Goal: Register for event/course

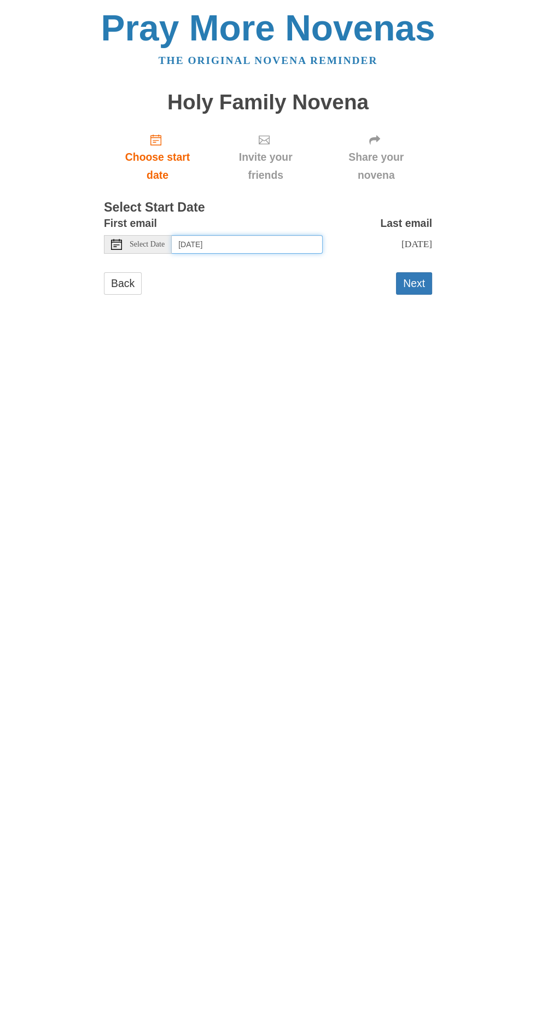
click at [204, 235] on input "[DATE]" at bounding box center [247, 244] width 151 height 19
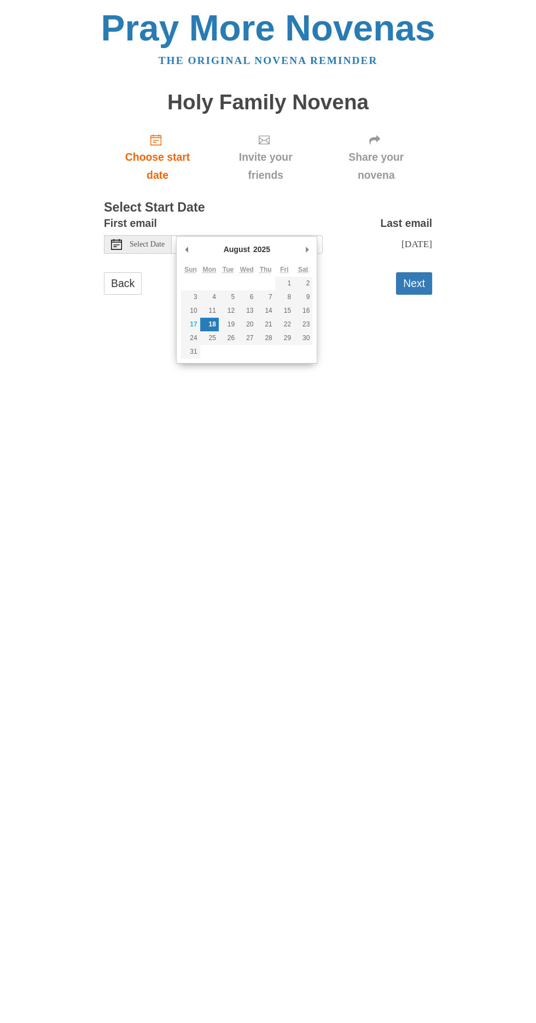
click at [434, 327] on html "Pray More Novenas The original novena reminder Holy Family Novena Choose start …" at bounding box center [268, 163] width 536 height 327
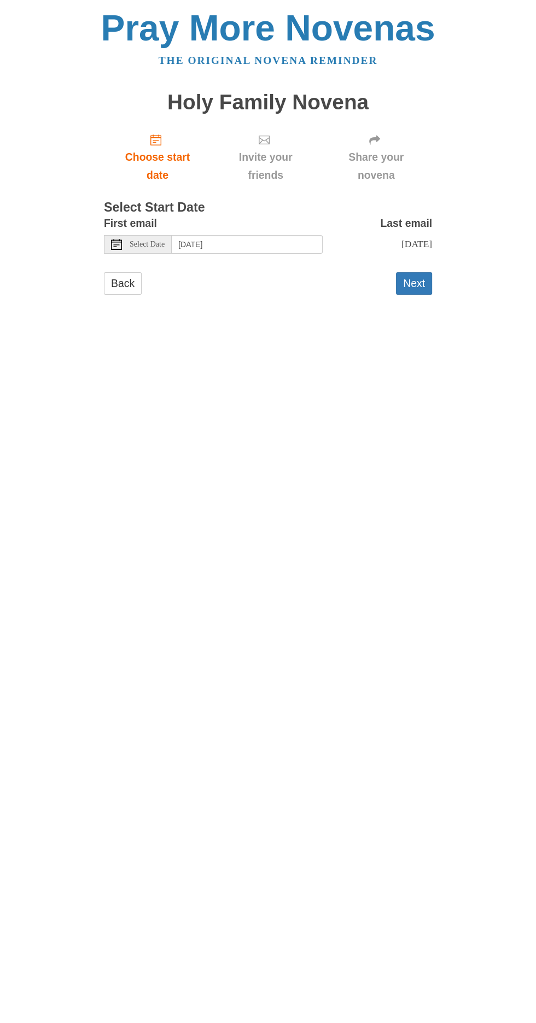
click at [120, 235] on div "Select Date" at bounding box center [138, 244] width 68 height 19
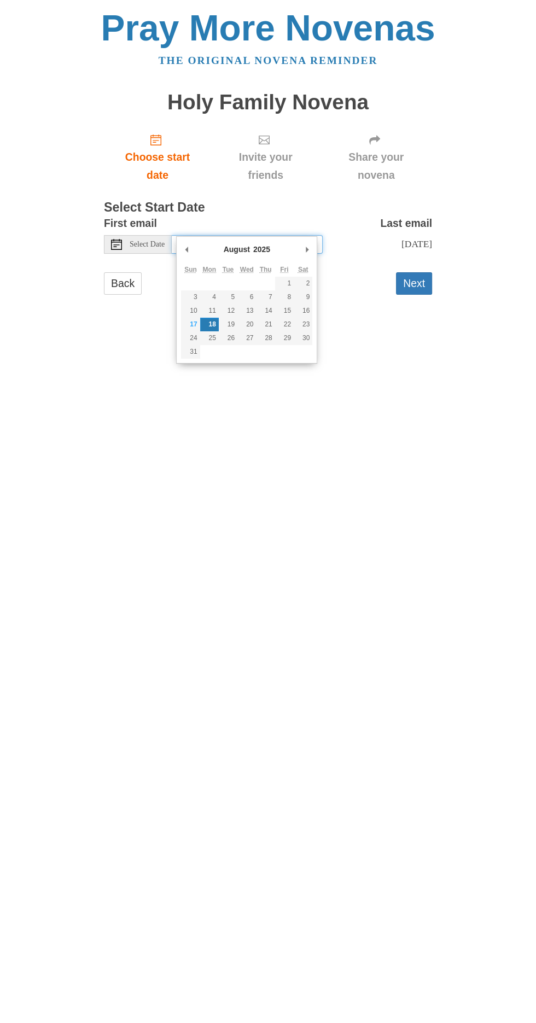
type input "Thursday, August 7th"
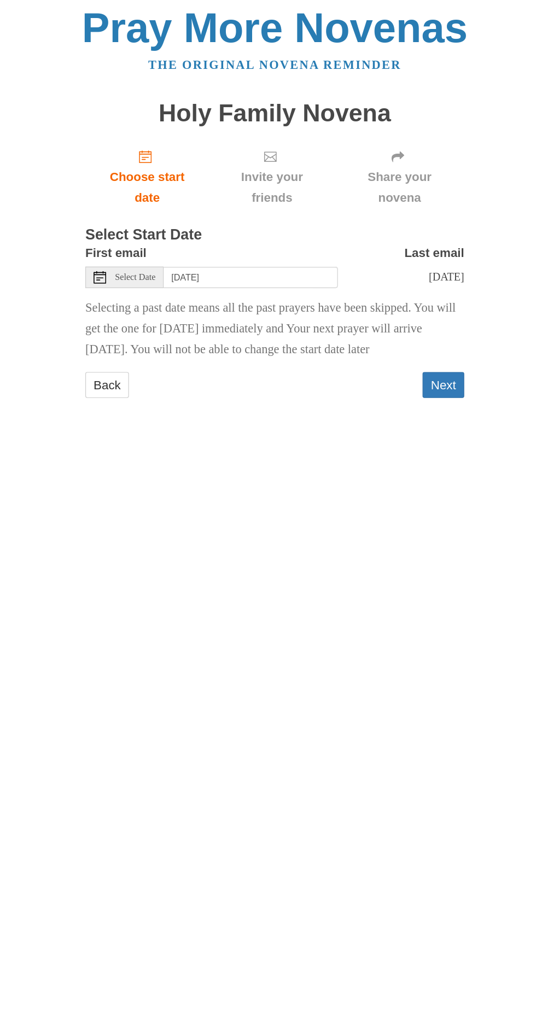
click at [414, 337] on button "Next" at bounding box center [414, 338] width 36 height 22
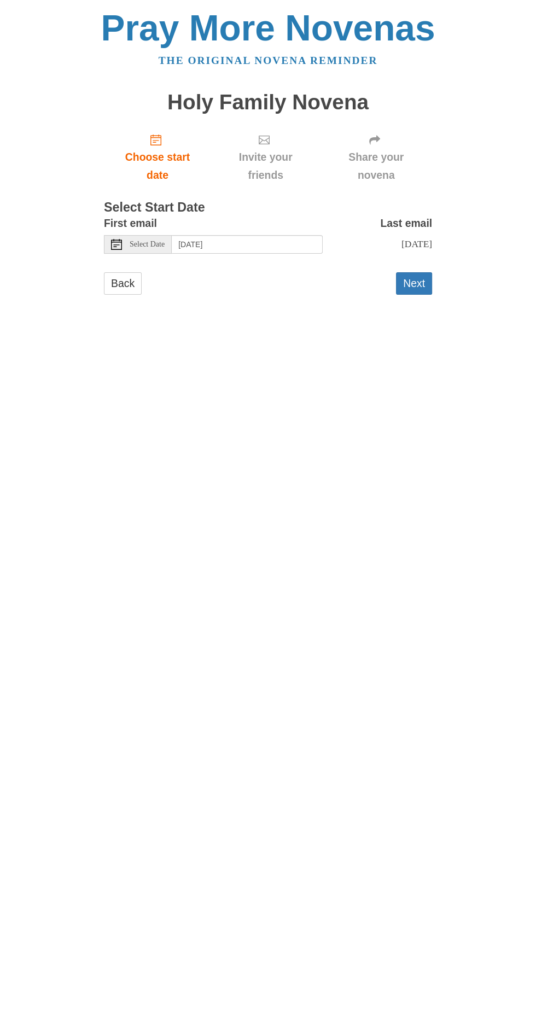
click at [159, 241] on span "Select Date" at bounding box center [147, 245] width 35 height 8
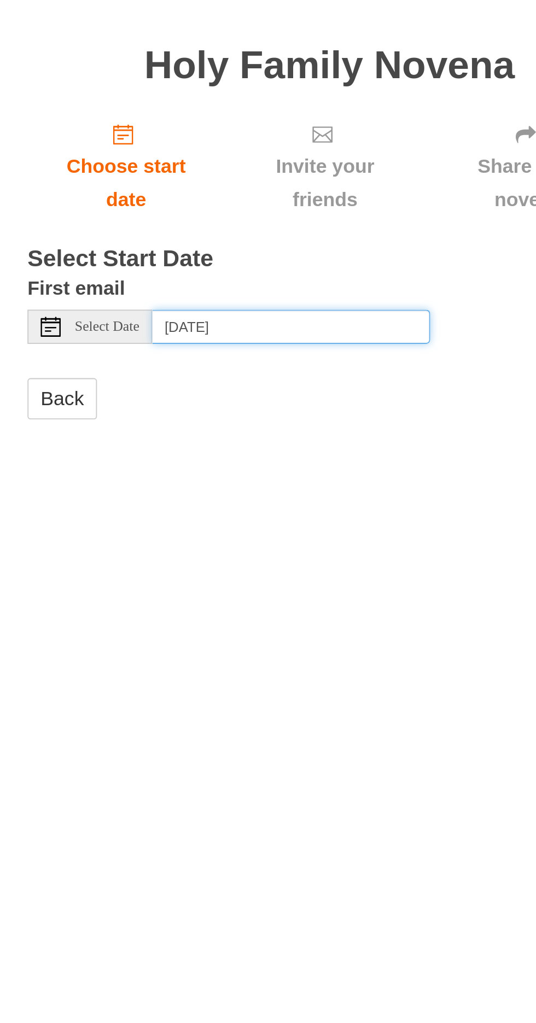
click at [207, 235] on input "[DATE]" at bounding box center [247, 244] width 151 height 19
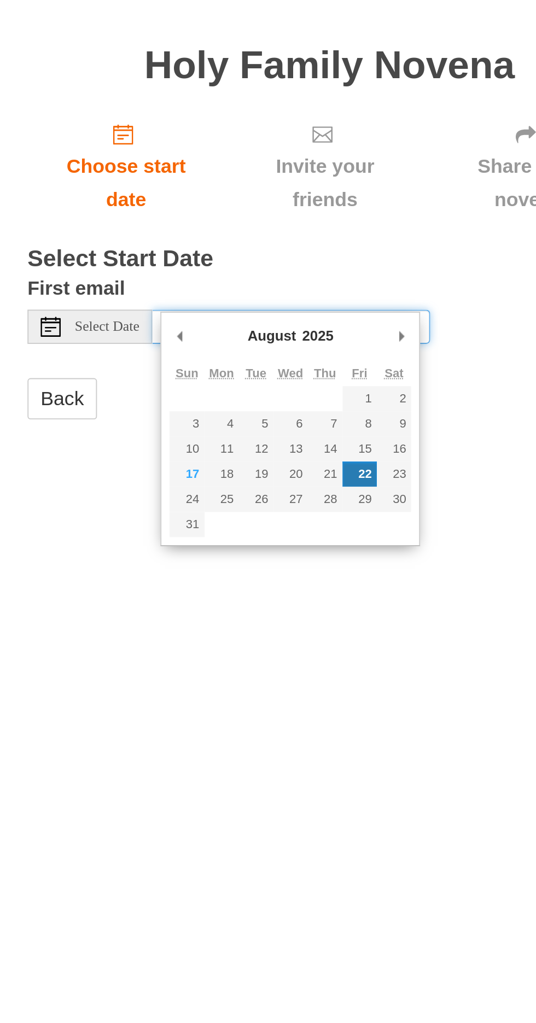
type input "[DATE]"
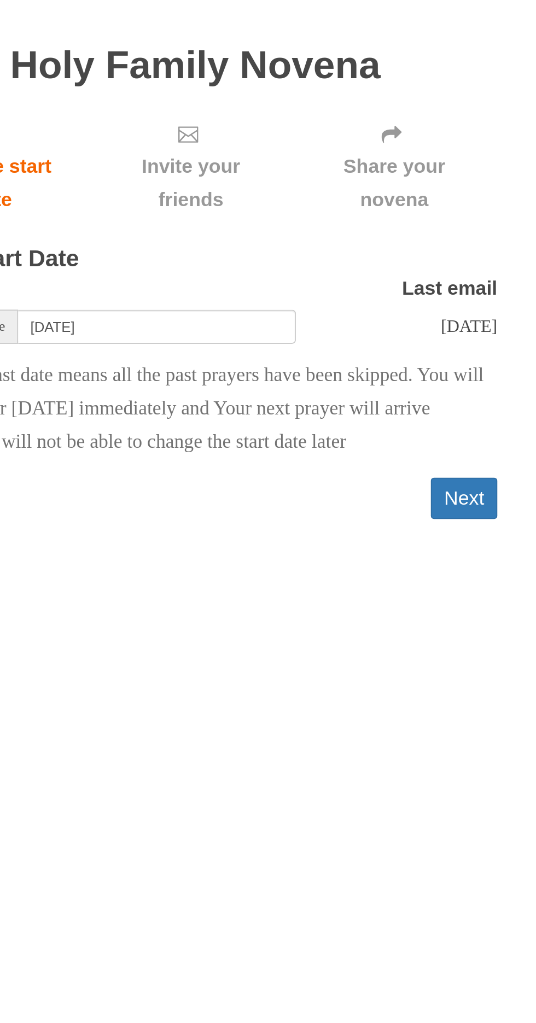
click at [413, 336] on button "Next" at bounding box center [414, 338] width 36 height 22
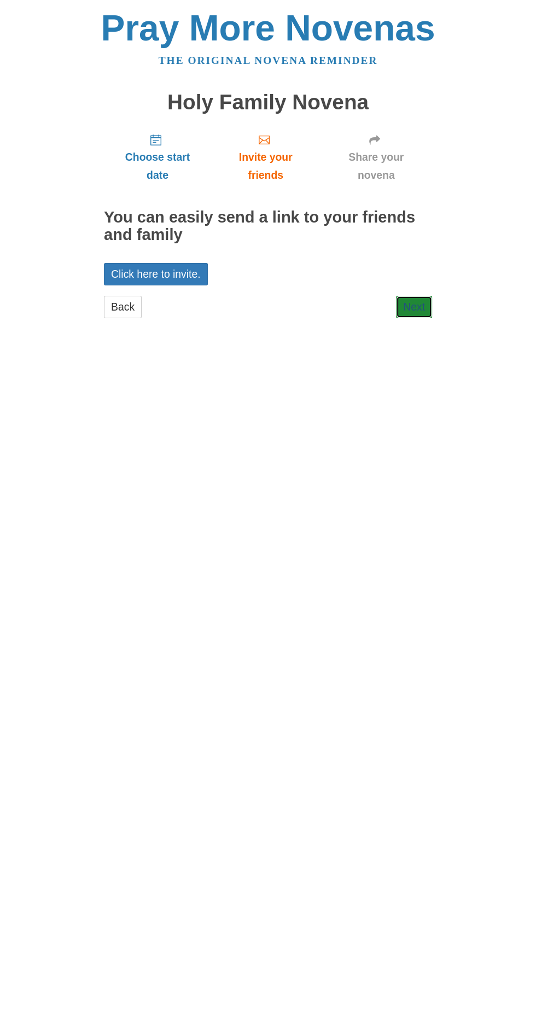
click at [417, 296] on link "Next" at bounding box center [414, 307] width 36 height 22
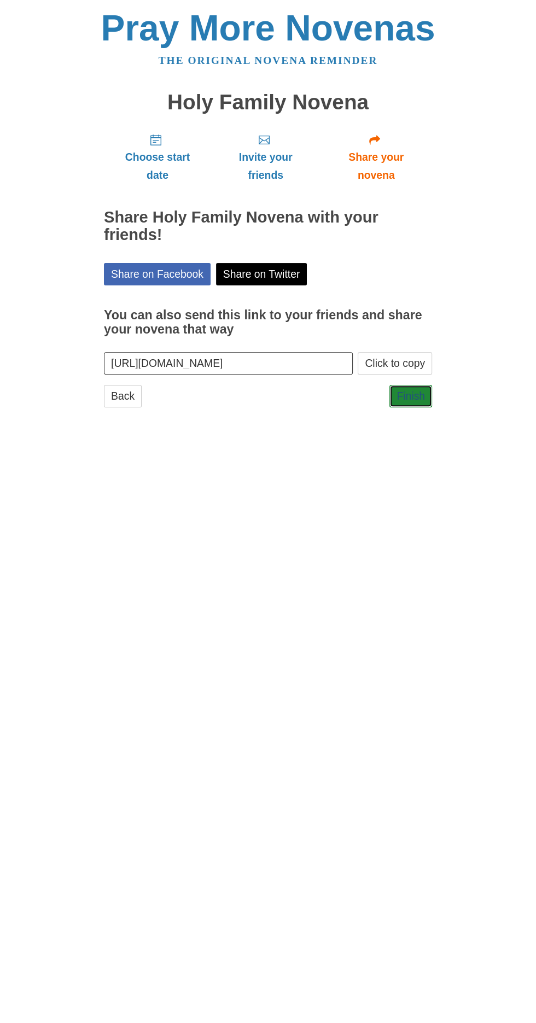
click at [425, 385] on link "Finish" at bounding box center [410, 396] width 43 height 22
